Goal: Task Accomplishment & Management: Manage account settings

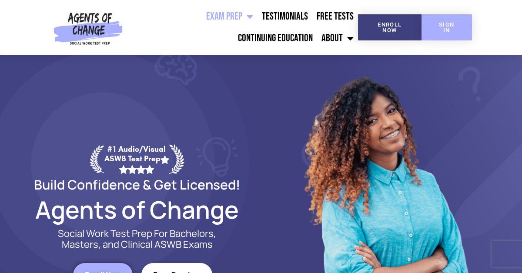
click at [444, 27] on span "SIGN IN" at bounding box center [446, 27] width 23 height 11
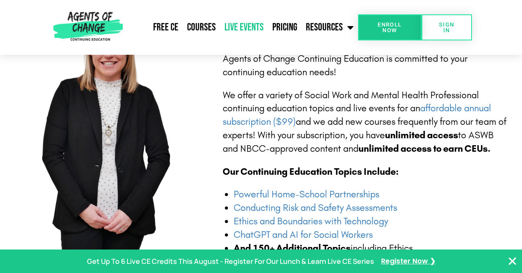
scroll to position [209, 0]
